Goal: Complete application form

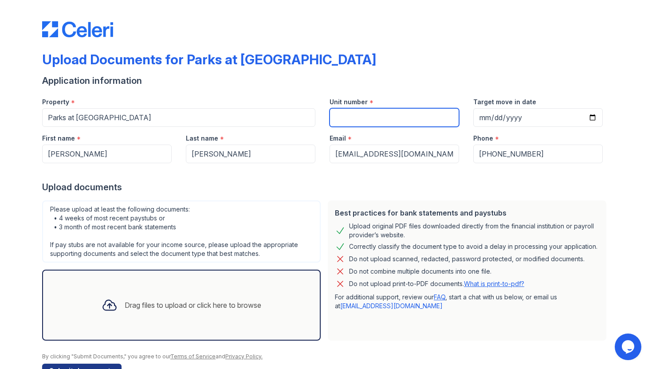
click at [389, 123] on input "Unit number" at bounding box center [395, 117] width 130 height 19
type input "30123"
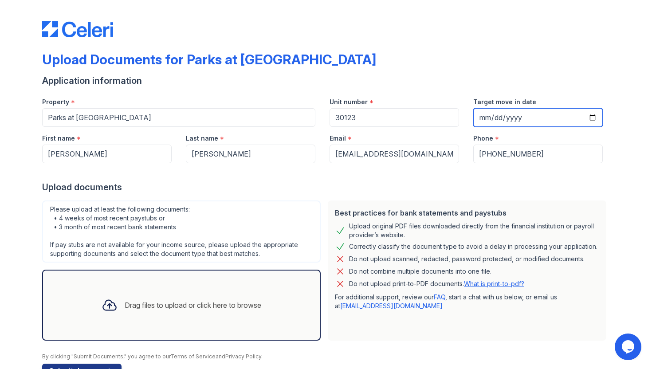
click at [592, 118] on input "Target move in date" at bounding box center [538, 117] width 130 height 19
click at [591, 117] on input "[DATE]" at bounding box center [538, 117] width 130 height 19
type input "[DATE]"
click at [306, 187] on div "Upload documents" at bounding box center [326, 187] width 568 height 12
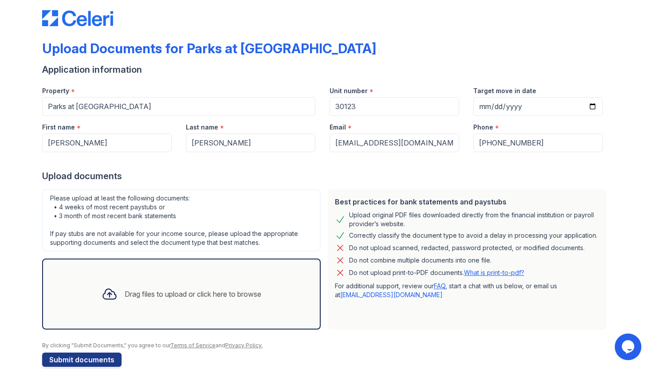
scroll to position [27, 0]
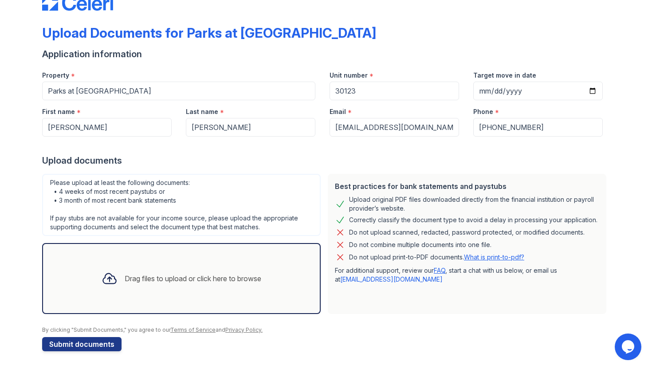
click at [171, 270] on div "Drag files to upload or click here to browse" at bounding box center [181, 278] width 174 height 30
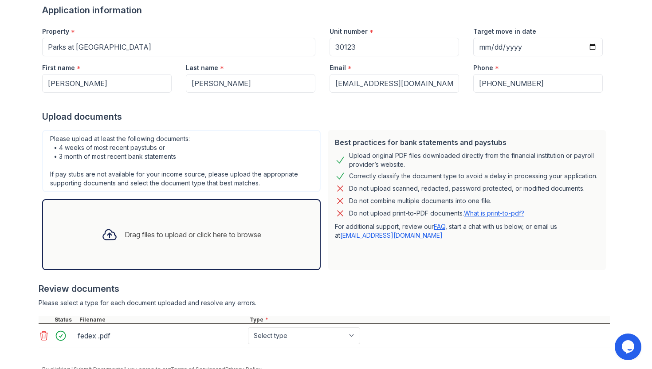
scroll to position [110, 0]
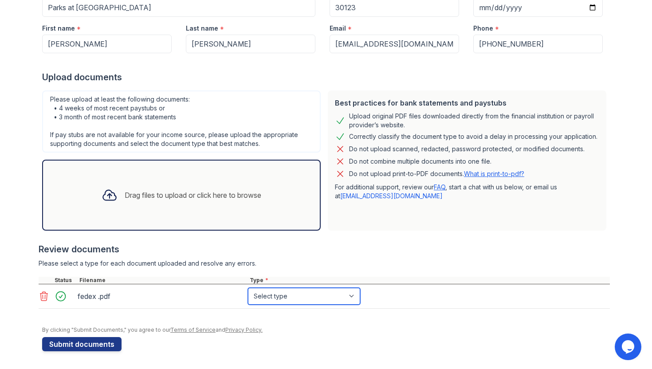
click at [285, 293] on select "Select type Paystub Bank Statement Offer Letter Tax Documents Benefit Award Let…" at bounding box center [304, 296] width 112 height 17
select select "offer_letter"
click at [248, 288] on select "Select type Paystub Bank Statement Offer Letter Tax Documents Benefit Award Let…" at bounding box center [304, 296] width 112 height 17
